Goal: Task Accomplishment & Management: Manage account settings

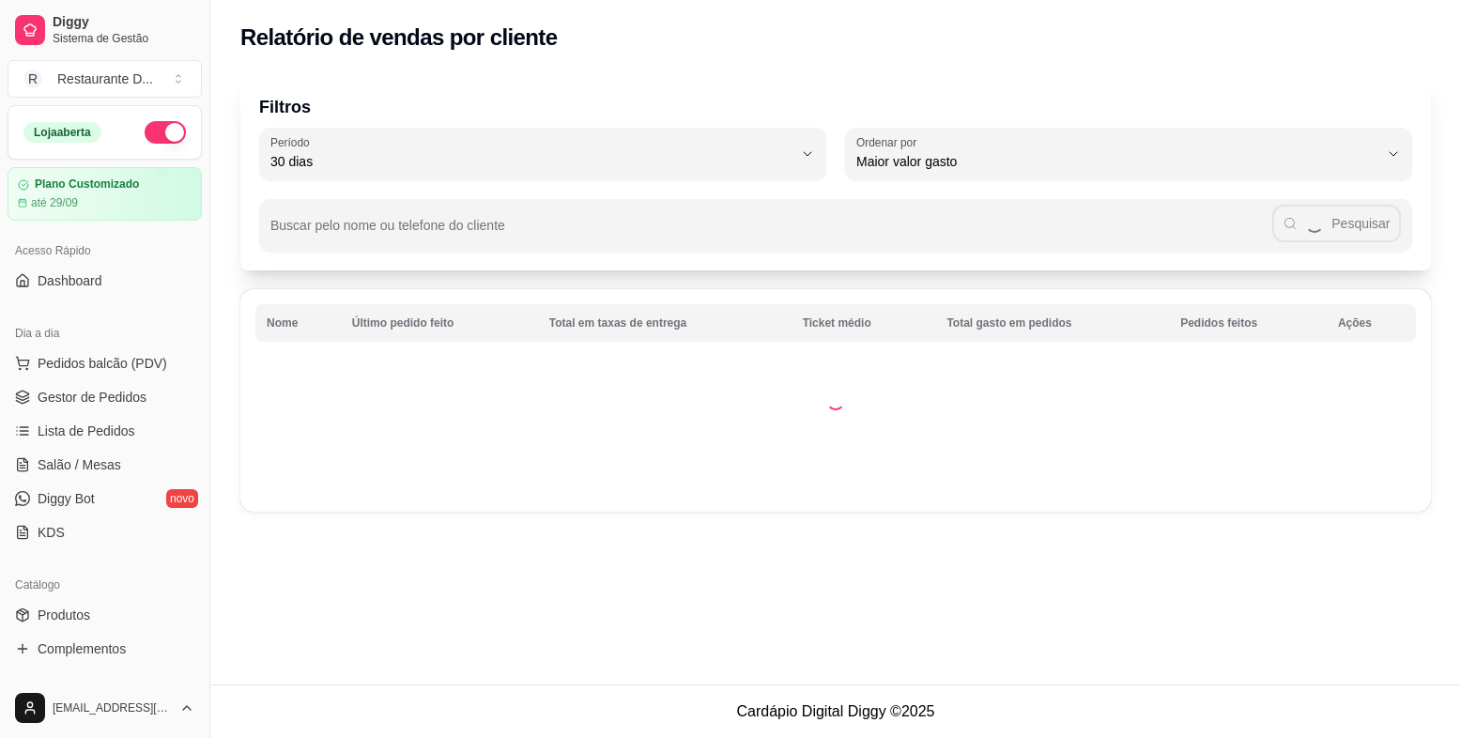
select select "30"
select select "HIGHEST_TOTAL_SPENT_WITH_ORDERS"
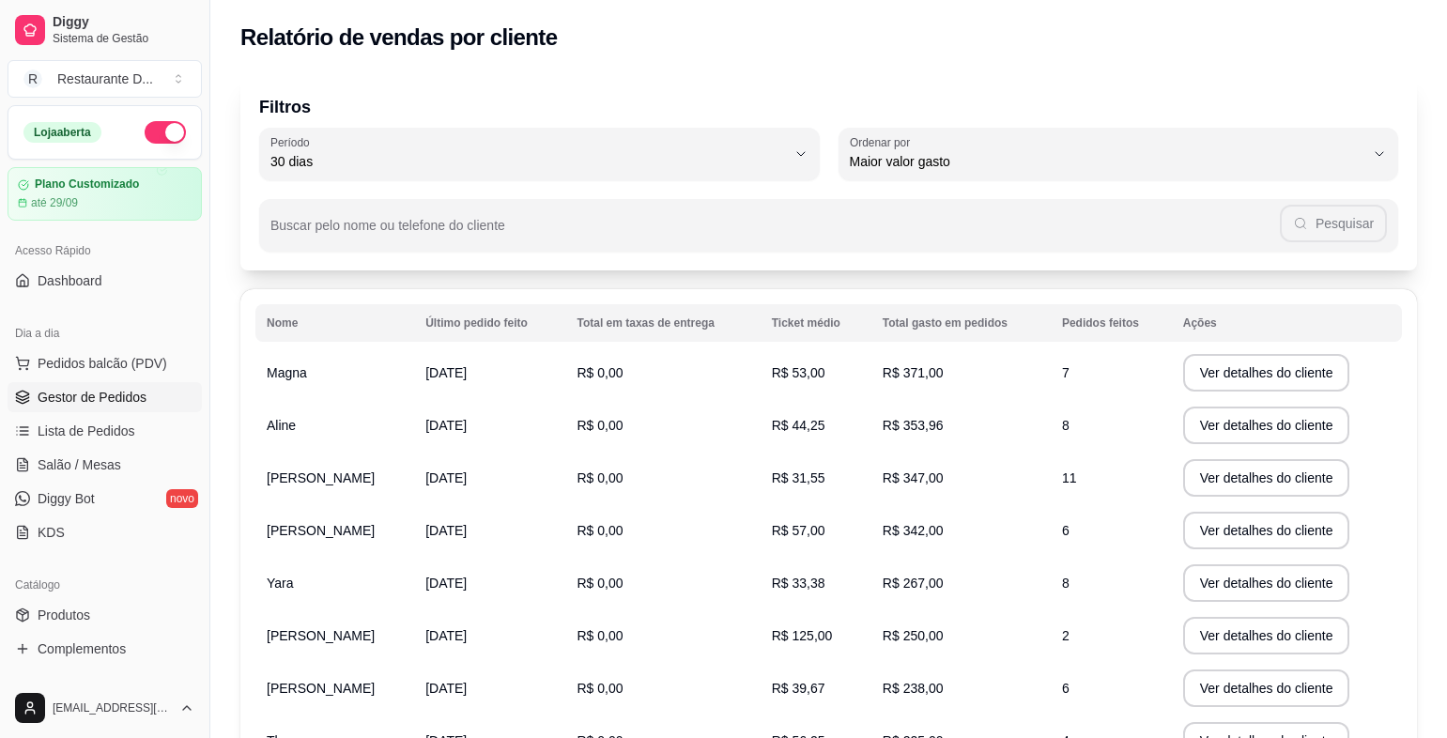
click at [98, 392] on span "Gestor de Pedidos" at bounding box center [92, 397] width 109 height 19
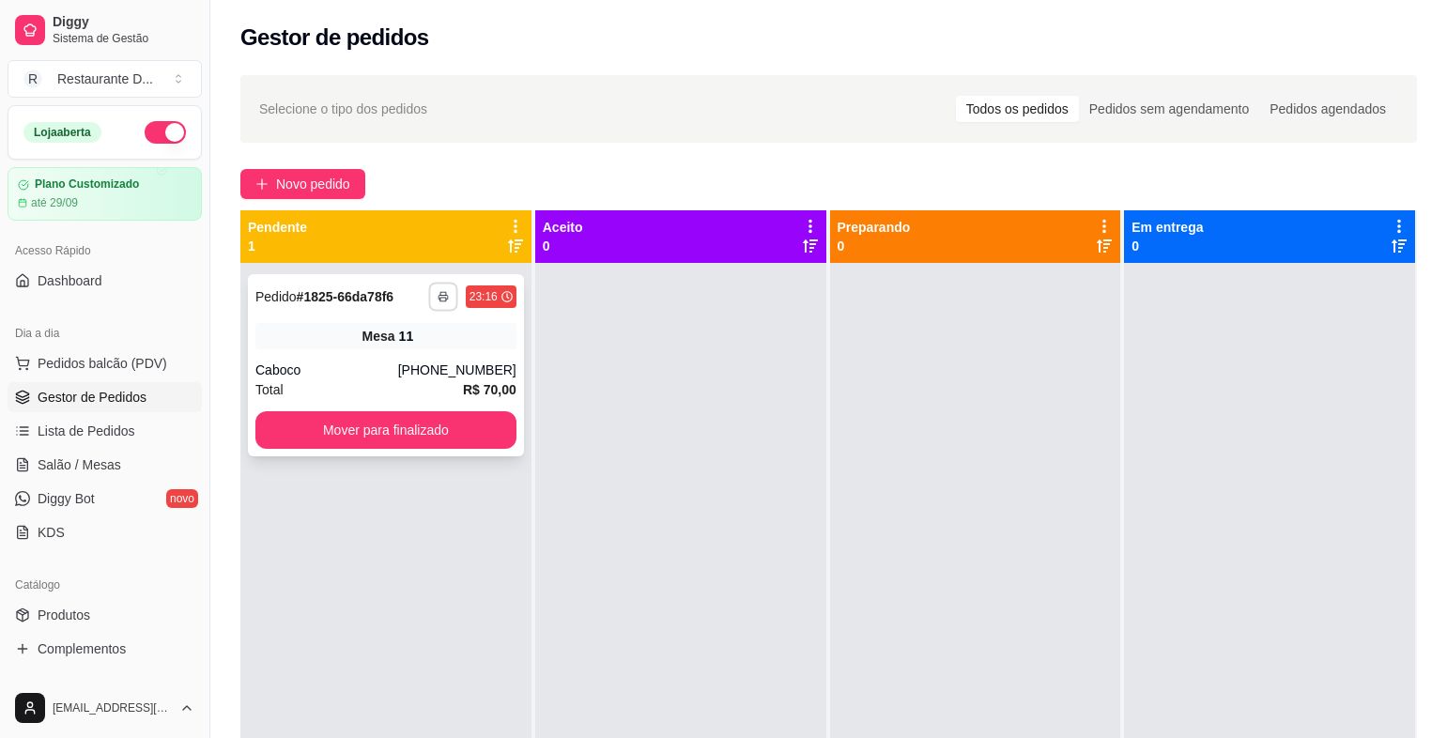
click at [449, 287] on button "button" at bounding box center [442, 296] width 29 height 29
click at [433, 357] on button "IMPRESSORA" at bounding box center [393, 361] width 131 height 29
click at [326, 364] on div "Caboco" at bounding box center [326, 369] width 143 height 19
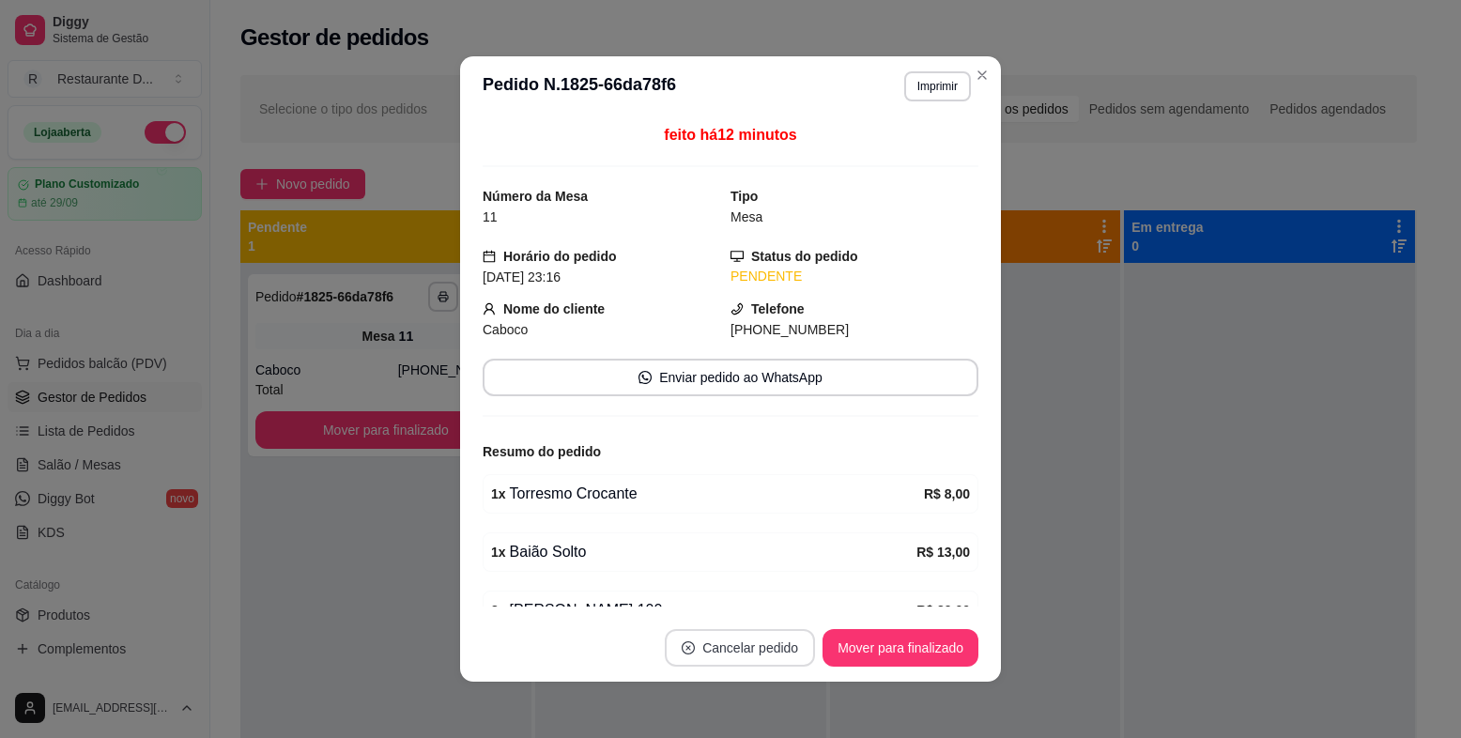
click at [752, 659] on button "Cancelar pedido" at bounding box center [740, 648] width 150 height 38
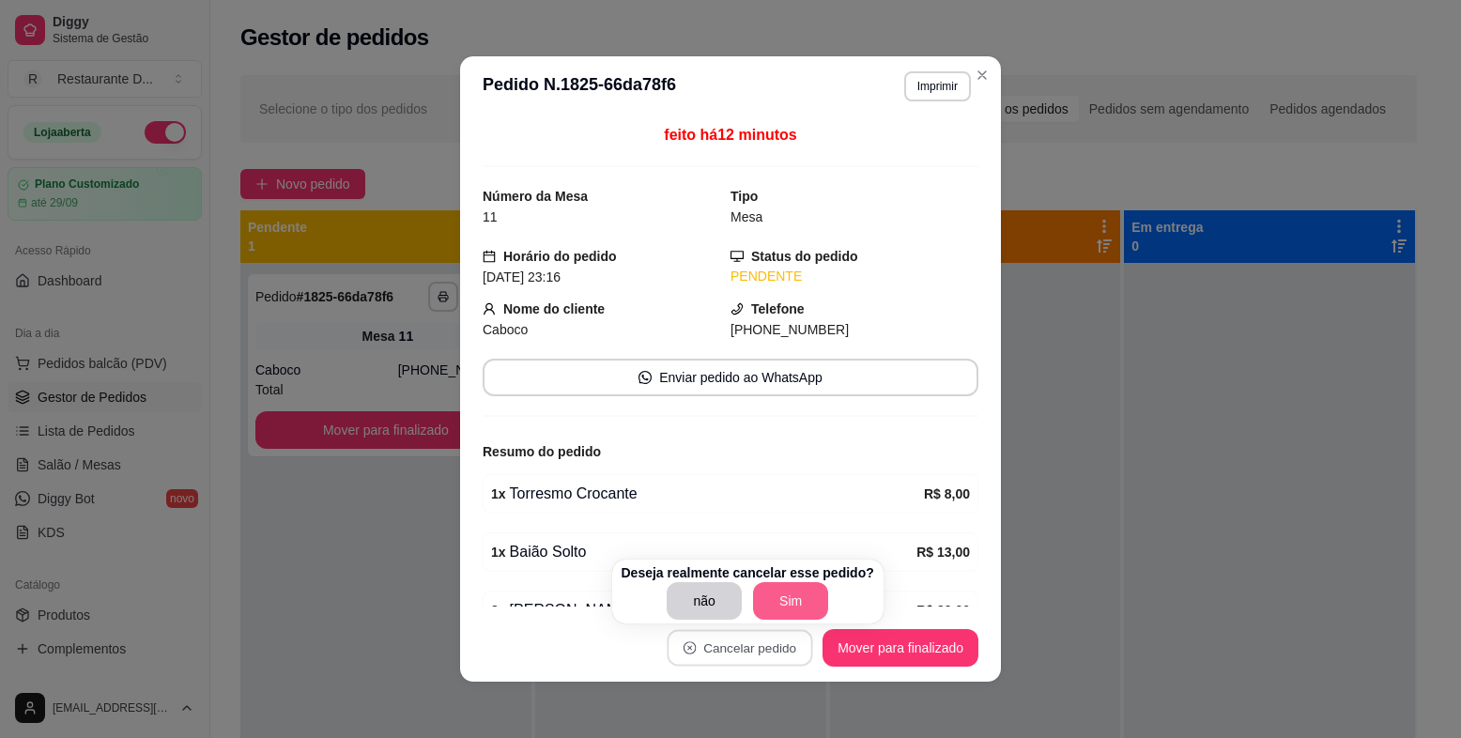
click at [759, 606] on button "Sim" at bounding box center [790, 601] width 75 height 38
